Goal: Information Seeking & Learning: Learn about a topic

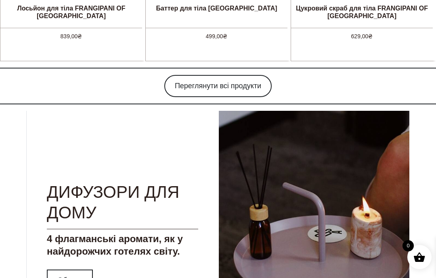
scroll to position [874, 0]
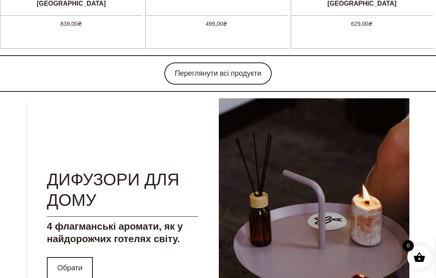
click at [247, 70] on link "Переглянути всі продукти" at bounding box center [217, 74] width 107 height 22
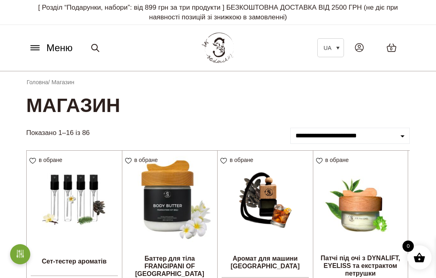
click at [35, 44] on icon at bounding box center [35, 47] width 13 height 8
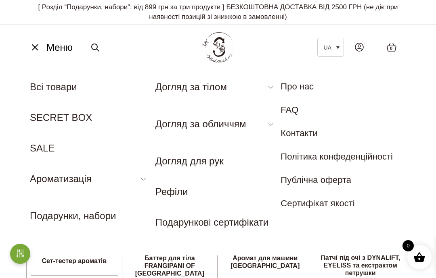
click at [92, 213] on link "Спрей для текстилю" at bounding box center [68, 212] width 77 height 9
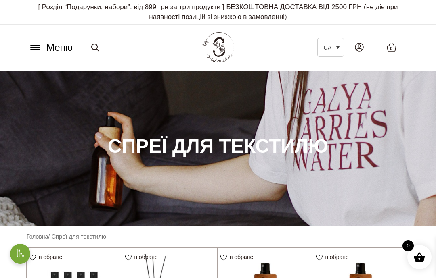
click at [35, 51] on button "Меню" at bounding box center [50, 47] width 49 height 15
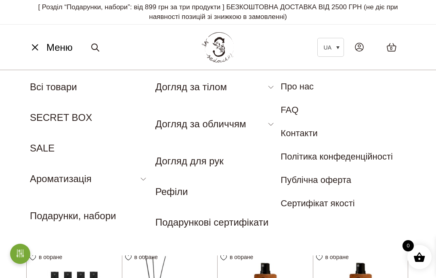
click at [76, 199] on link "Аромадифузор" at bounding box center [58, 197] width 57 height 9
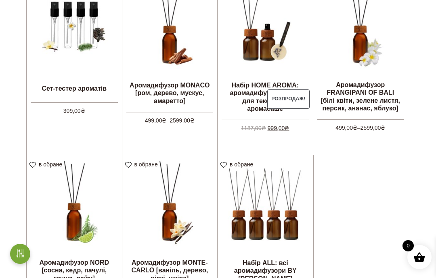
scroll to position [266, 0]
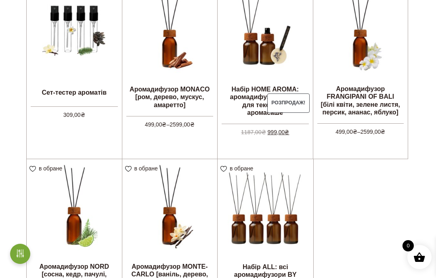
click at [0, 0] on link "Оберіть опції" at bounding box center [0, 0] width 0 height 0
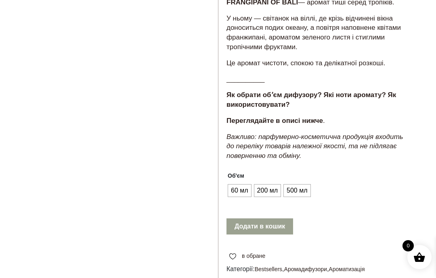
scroll to position [415, 0]
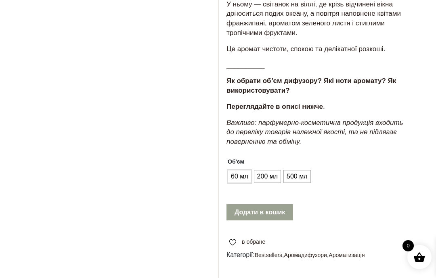
click at [232, 170] on span "60 мл" at bounding box center [239, 176] width 21 height 13
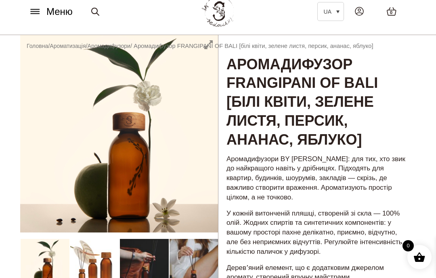
scroll to position [0, 0]
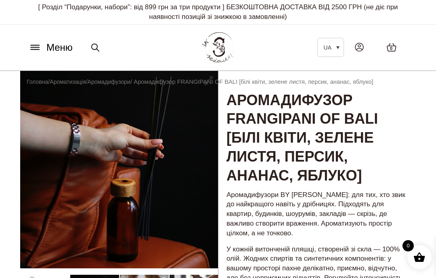
click at [28, 50] on button "Меню" at bounding box center [50, 47] width 49 height 15
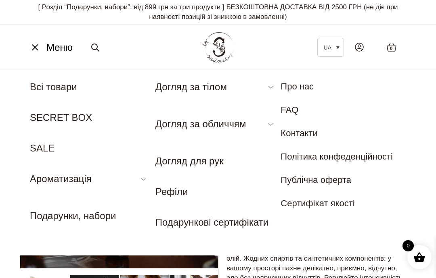
click at [96, 214] on link "Спрей для текстилю" at bounding box center [68, 212] width 77 height 9
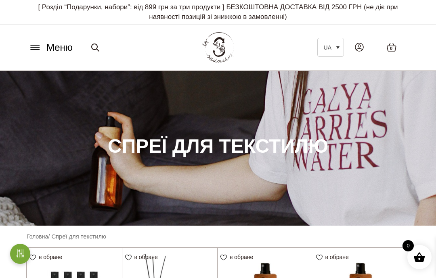
click at [40, 42] on button "Меню" at bounding box center [50, 47] width 49 height 15
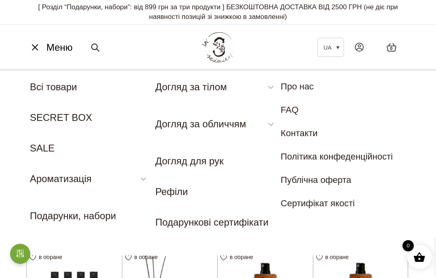
click at [79, 195] on link "Аромадифузор" at bounding box center [58, 197] width 57 height 9
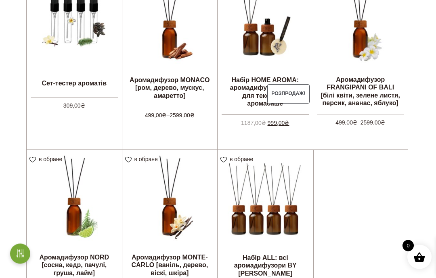
scroll to position [276, 0]
click at [0, 0] on link "Оберіть опції" at bounding box center [0, 0] width 0 height 0
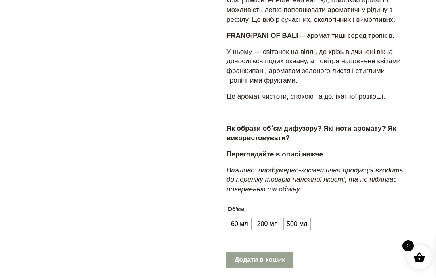
scroll to position [400, 0]
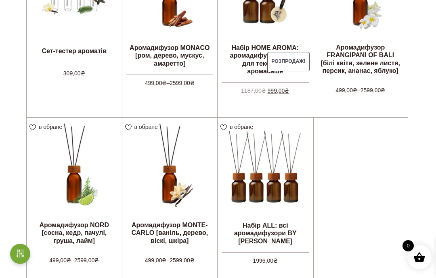
scroll to position [308, 0]
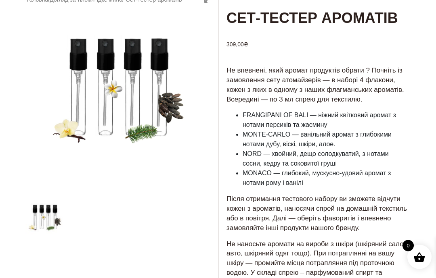
scroll to position [82, 0]
